Goal: Task Accomplishment & Management: Use online tool/utility

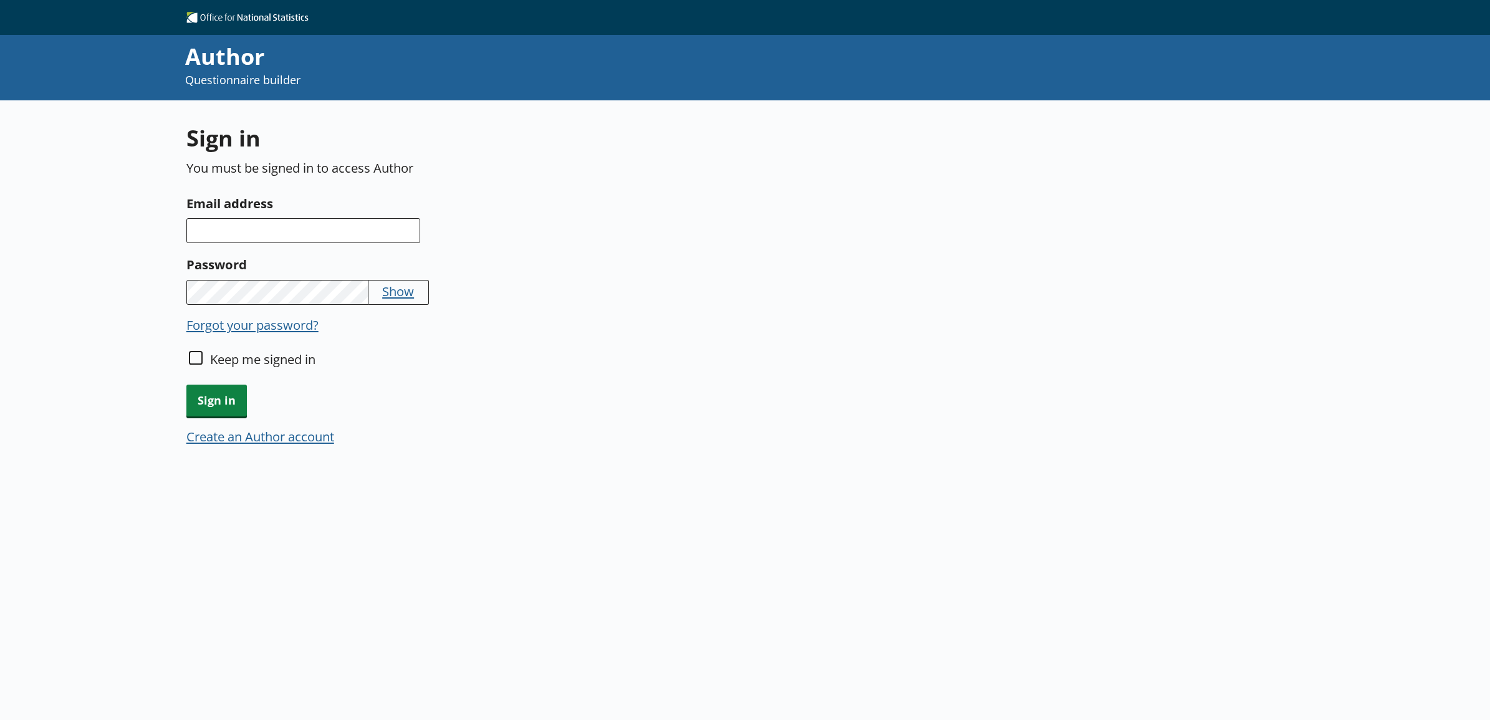
click at [303, 243] on div "Sign in You must be signed in to access Author Email address Password Show Forg…" at bounding box center [556, 292] width 741 height 339
click at [301, 231] on input "Email address" at bounding box center [303, 230] width 234 height 25
type input "[PERSON_NAME][EMAIL_ADDRESS][PERSON_NAME][DOMAIN_NAME]"
click at [216, 388] on span "Sign in" at bounding box center [216, 401] width 60 height 32
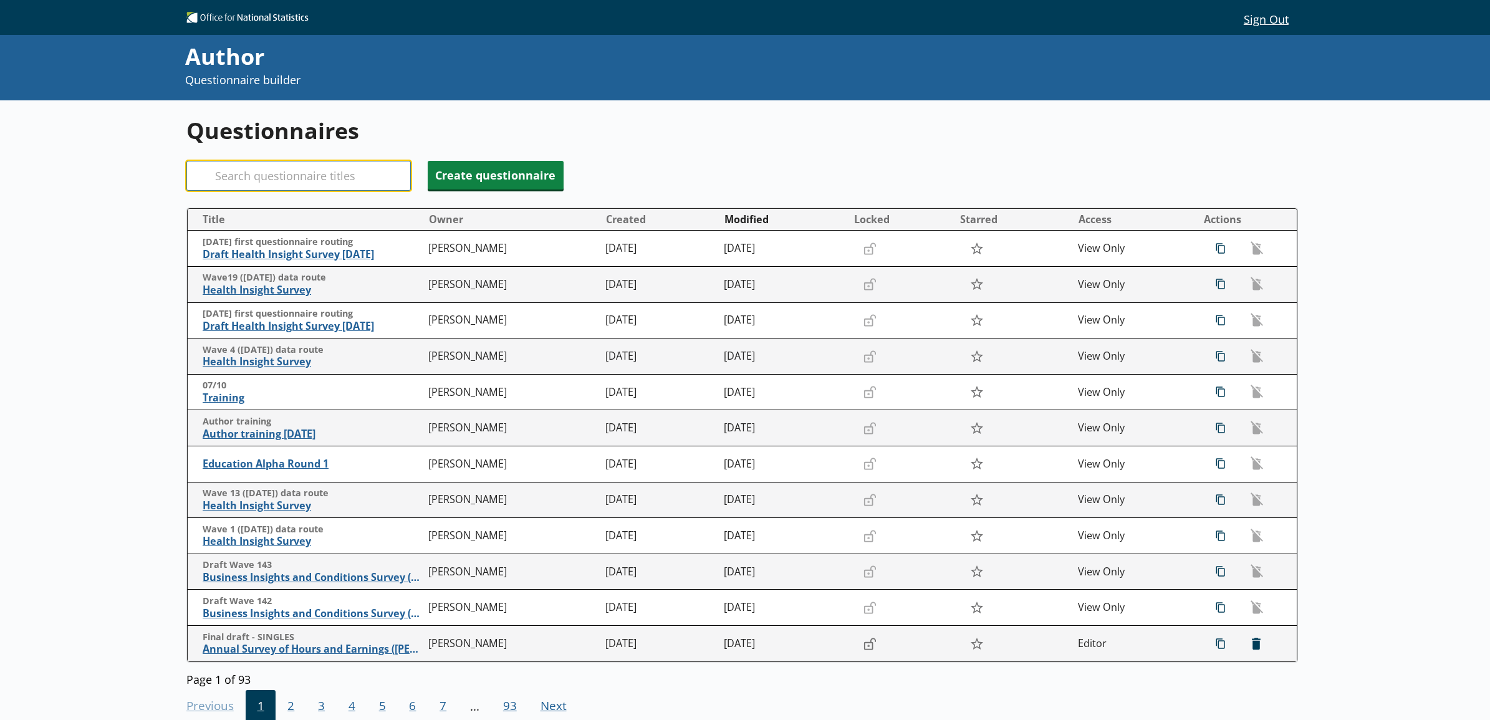
click at [362, 178] on input "Search" at bounding box center [298, 176] width 224 height 30
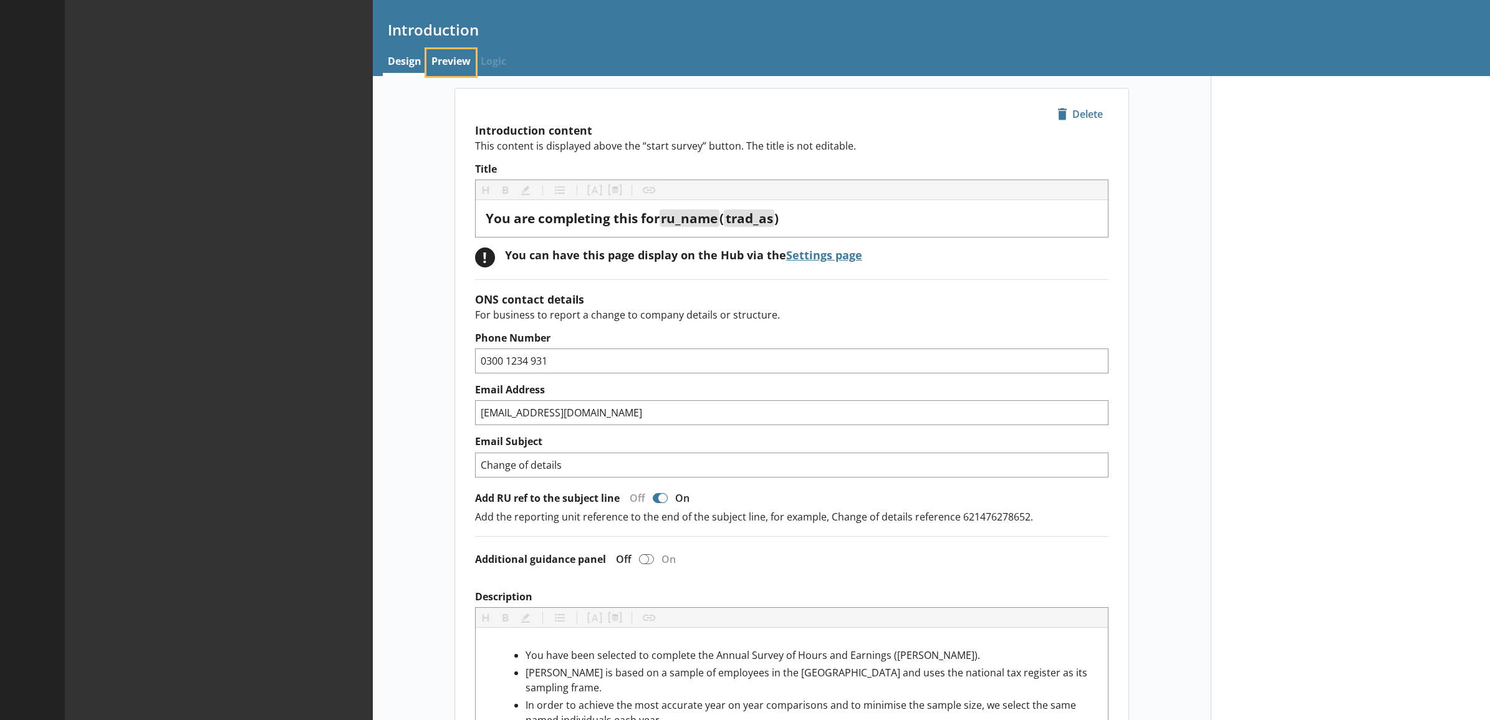
click at [456, 72] on link "Preview" at bounding box center [451, 62] width 49 height 27
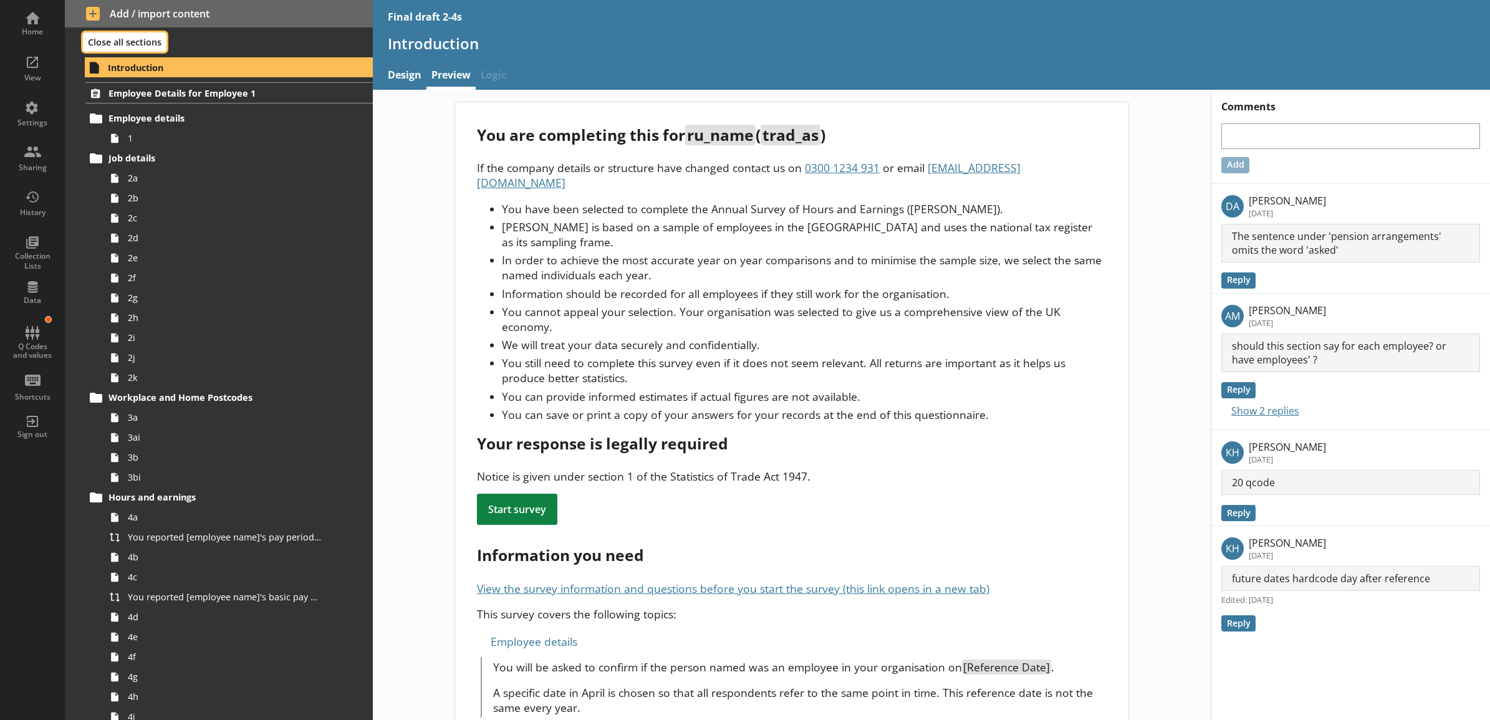
click at [132, 41] on button "Close all sections" at bounding box center [125, 41] width 84 height 19
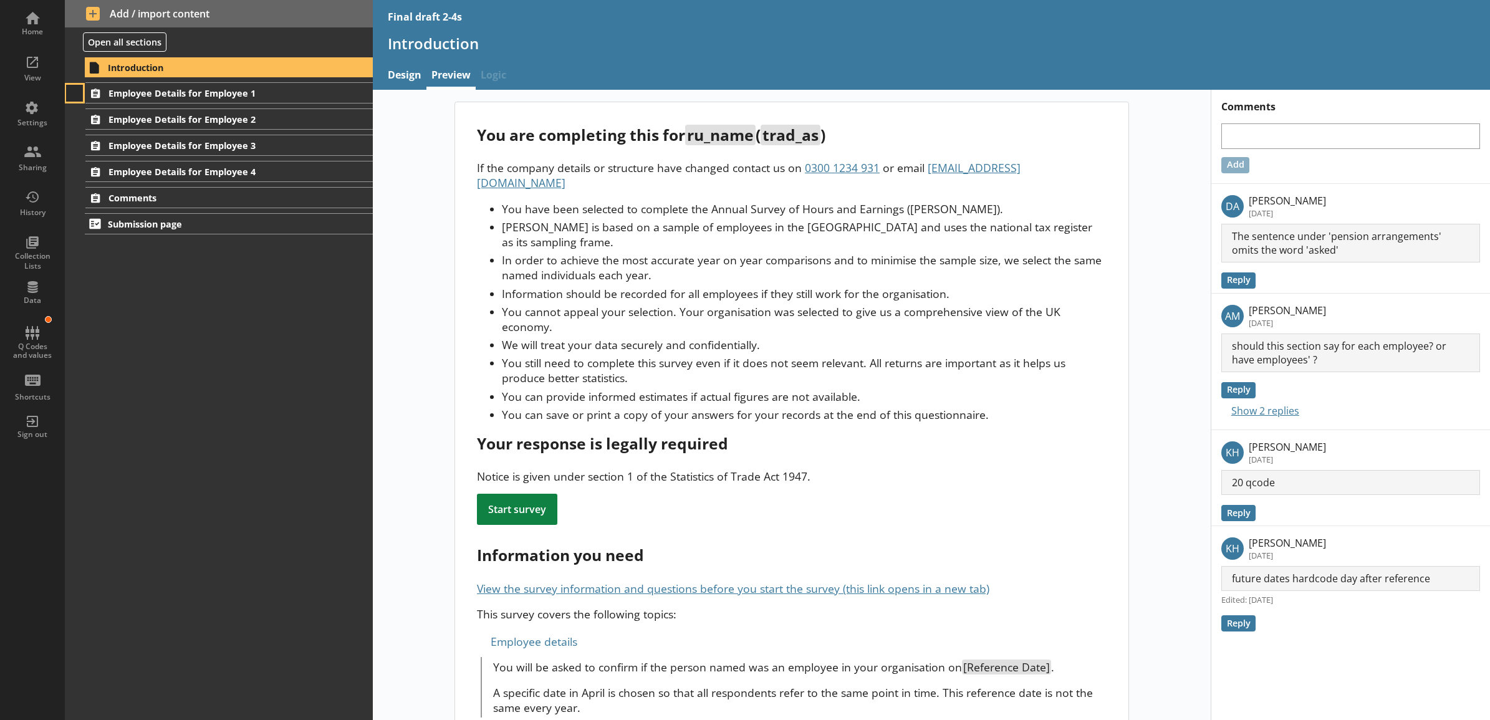
click at [75, 94] on button at bounding box center [74, 93] width 17 height 17
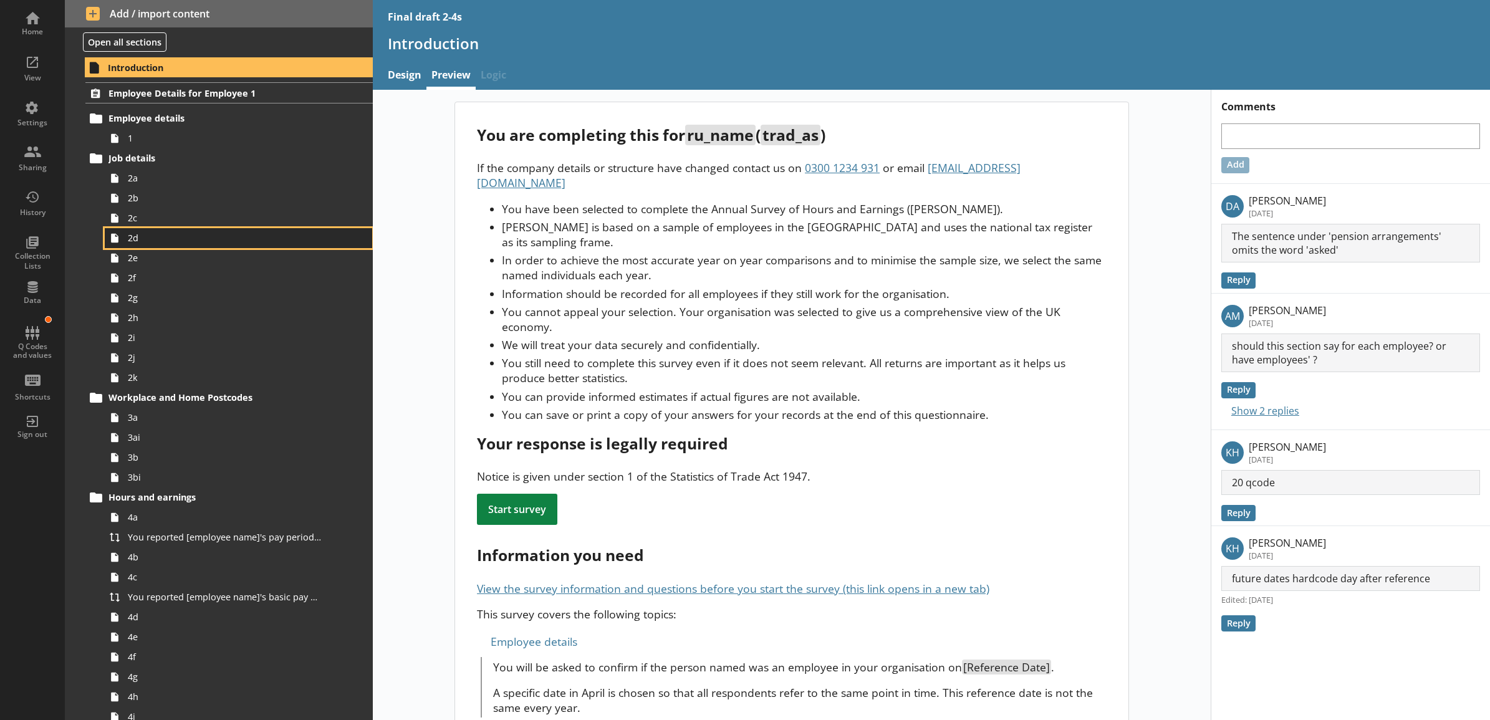
click at [167, 241] on span "2d" at bounding box center [225, 238] width 194 height 12
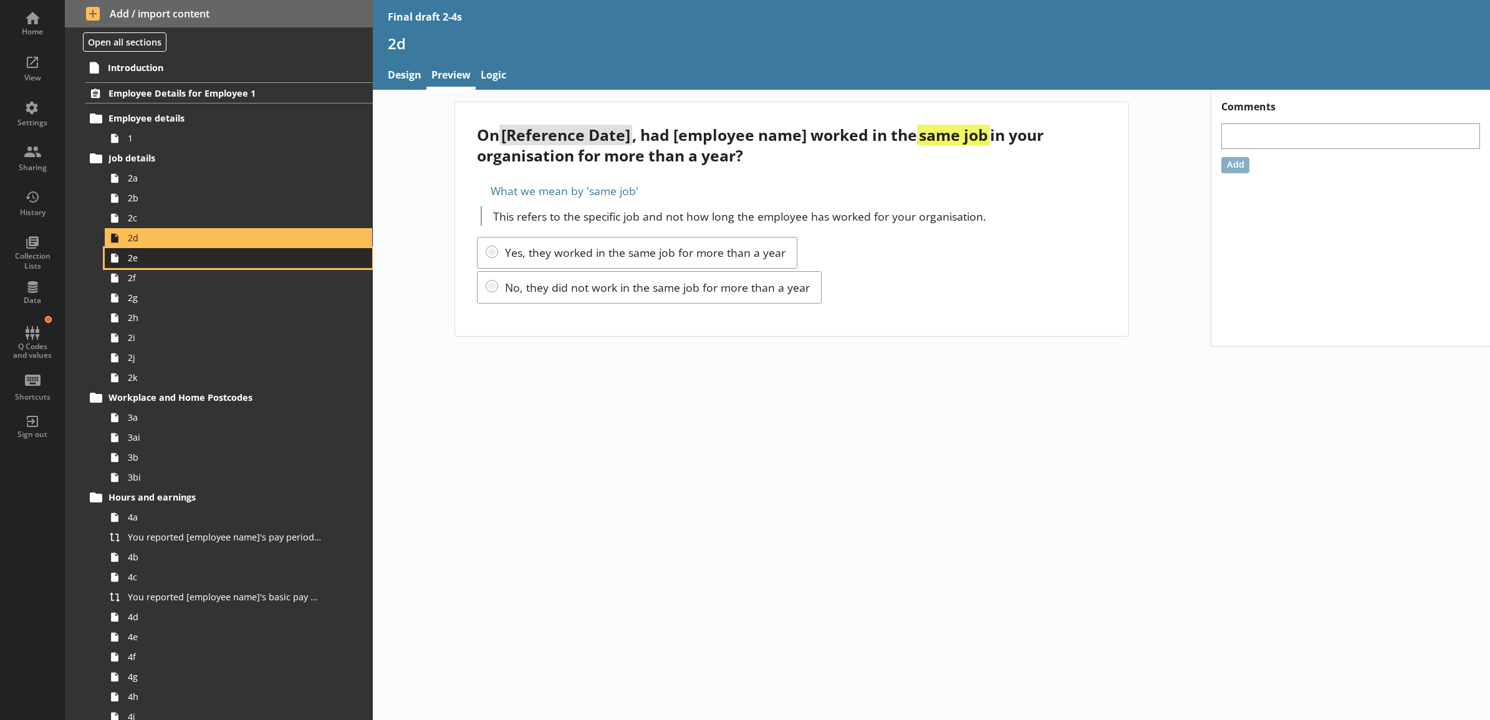
click at [282, 256] on span "2e" at bounding box center [225, 258] width 194 height 12
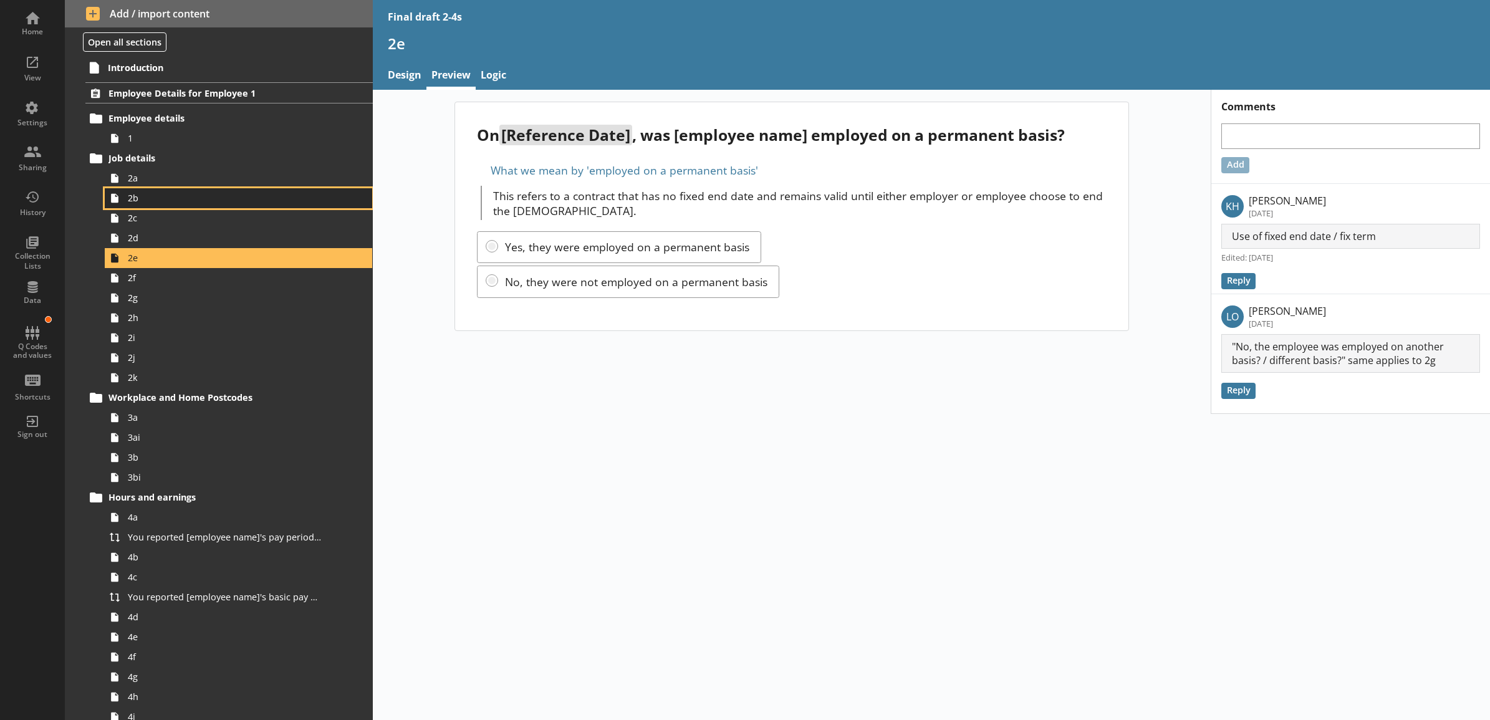
click at [229, 190] on link "2b" at bounding box center [239, 198] width 268 height 20
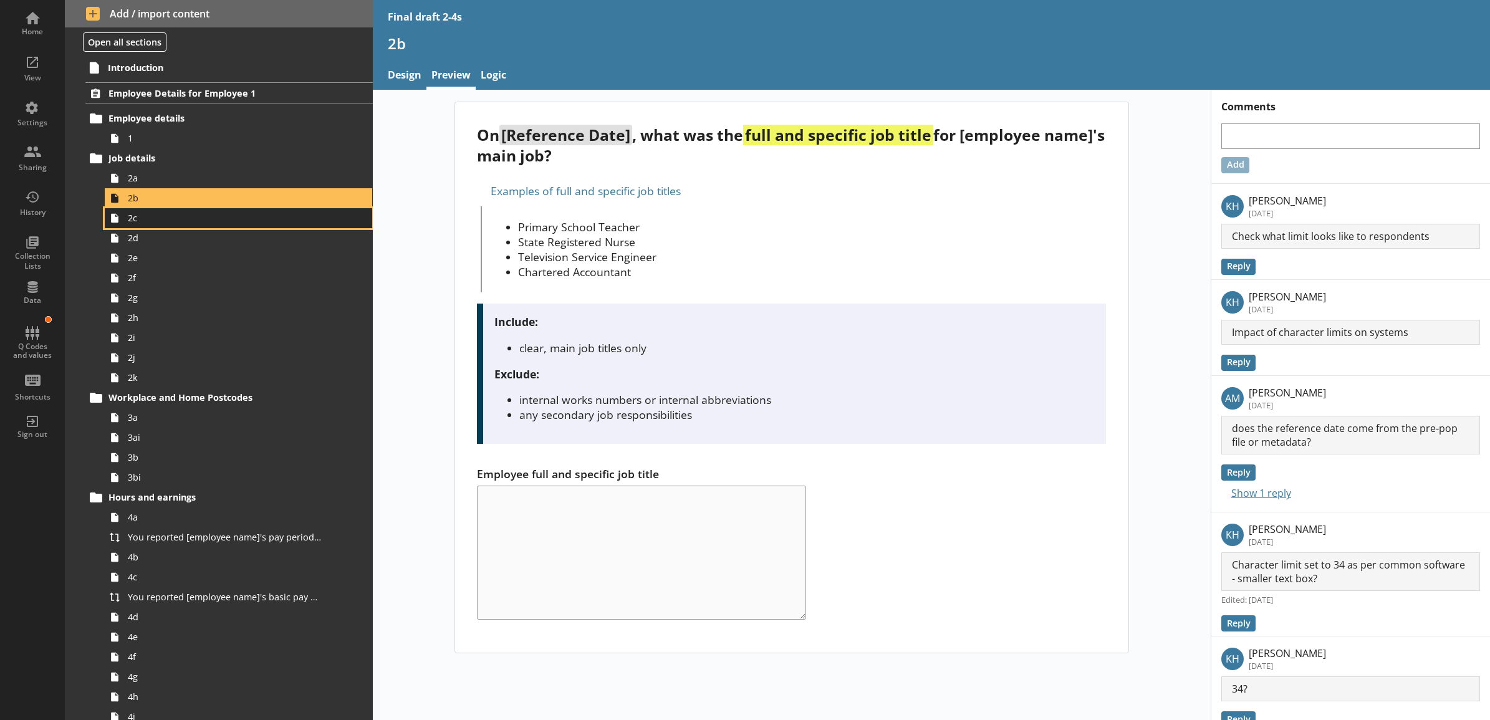
click at [228, 216] on span "2c" at bounding box center [225, 218] width 194 height 12
